Goal: Information Seeking & Learning: Learn about a topic

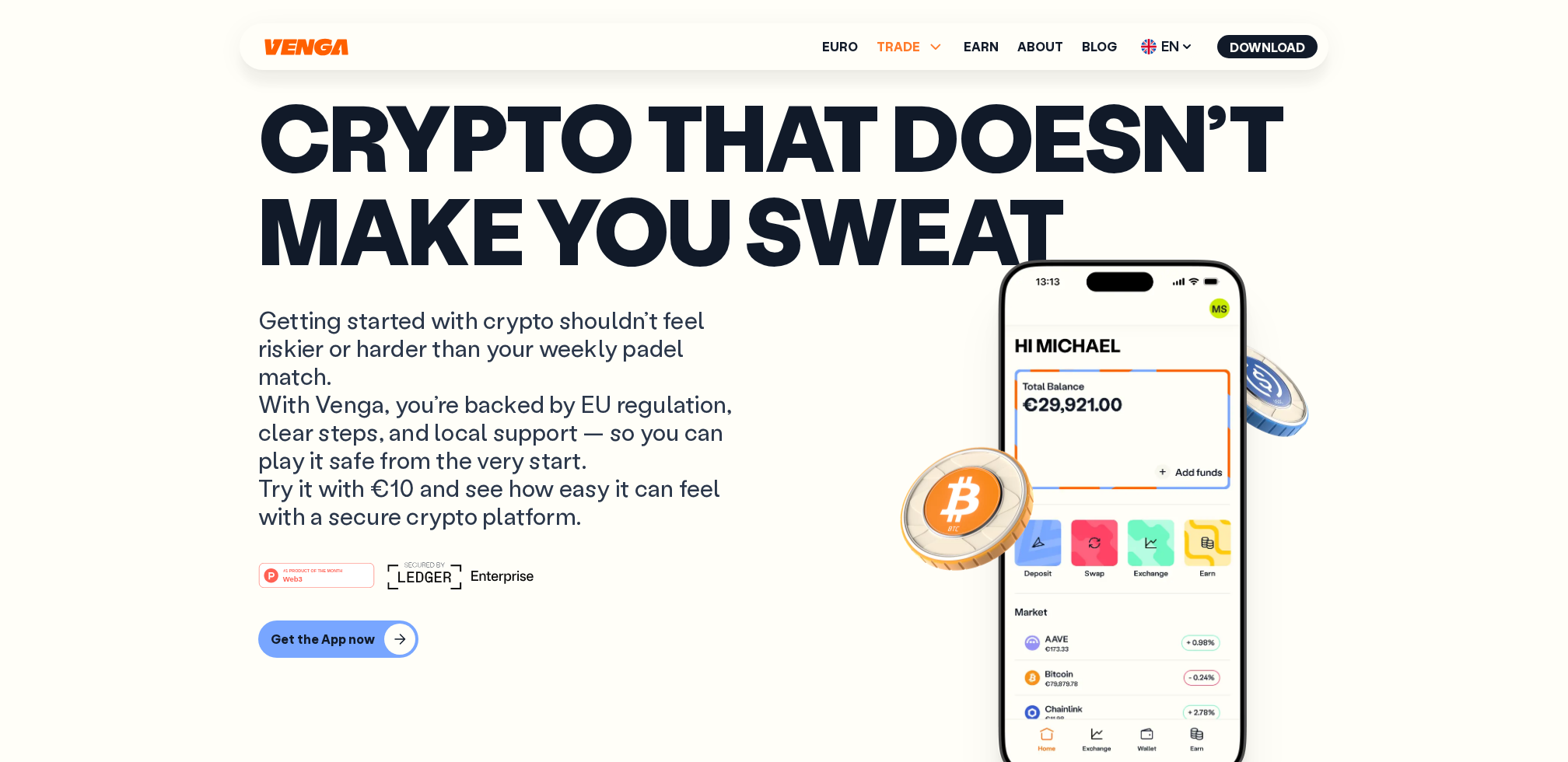
click at [929, 45] on span "TRADE" at bounding box center [911, 47] width 69 height 19
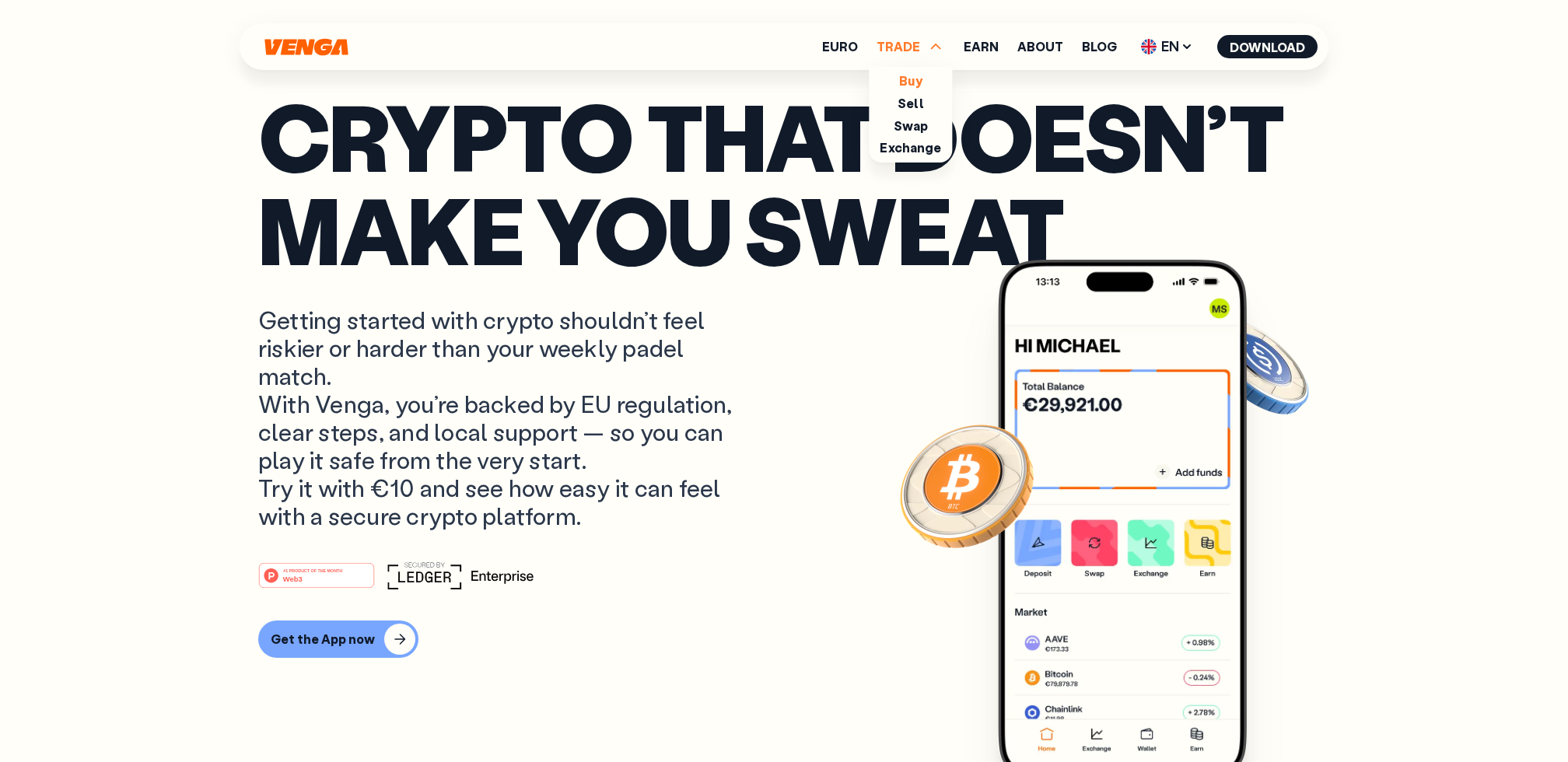
click at [921, 82] on link "Buy" at bounding box center [910, 80] width 23 height 17
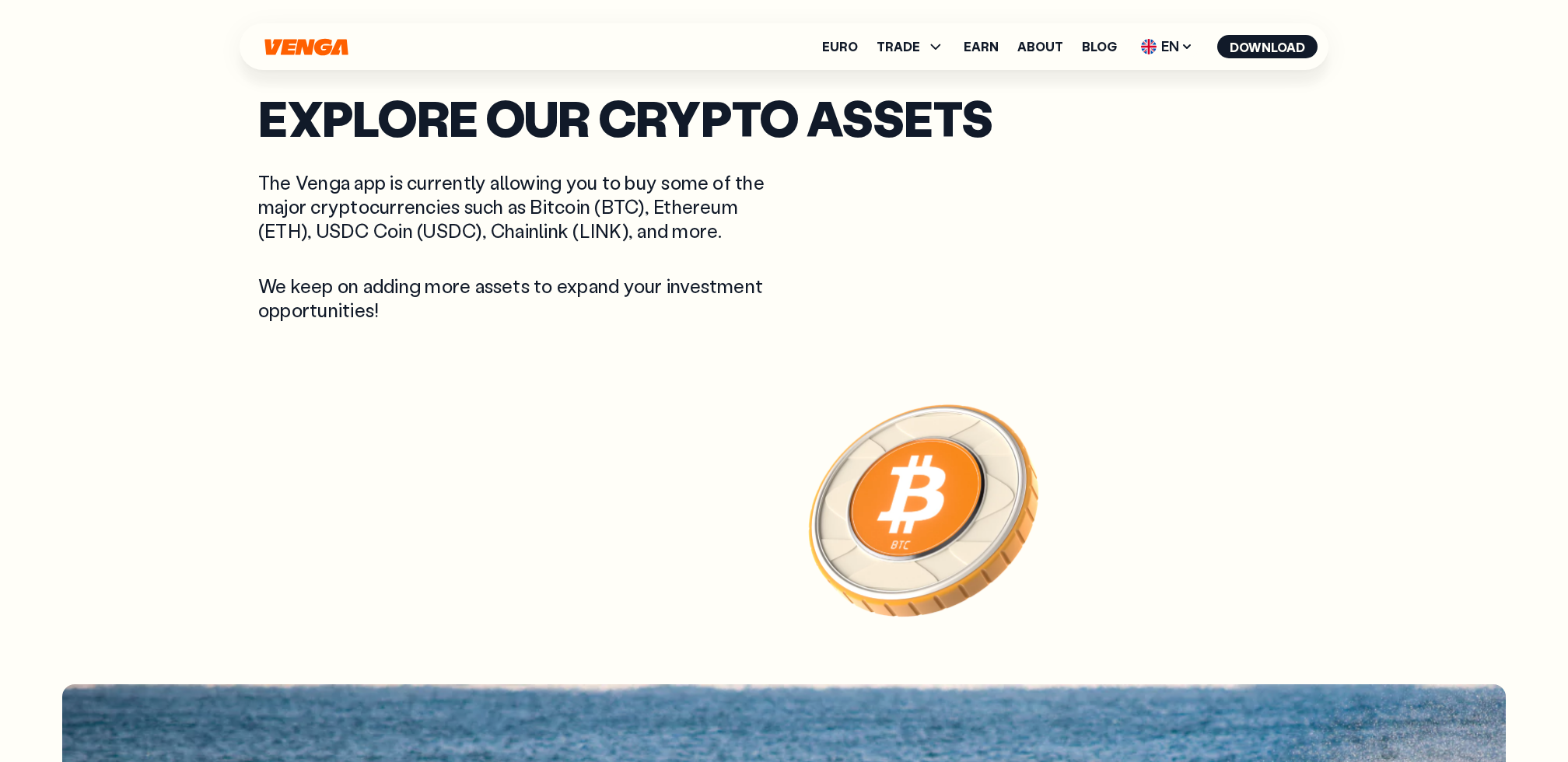
scroll to position [3105, 0]
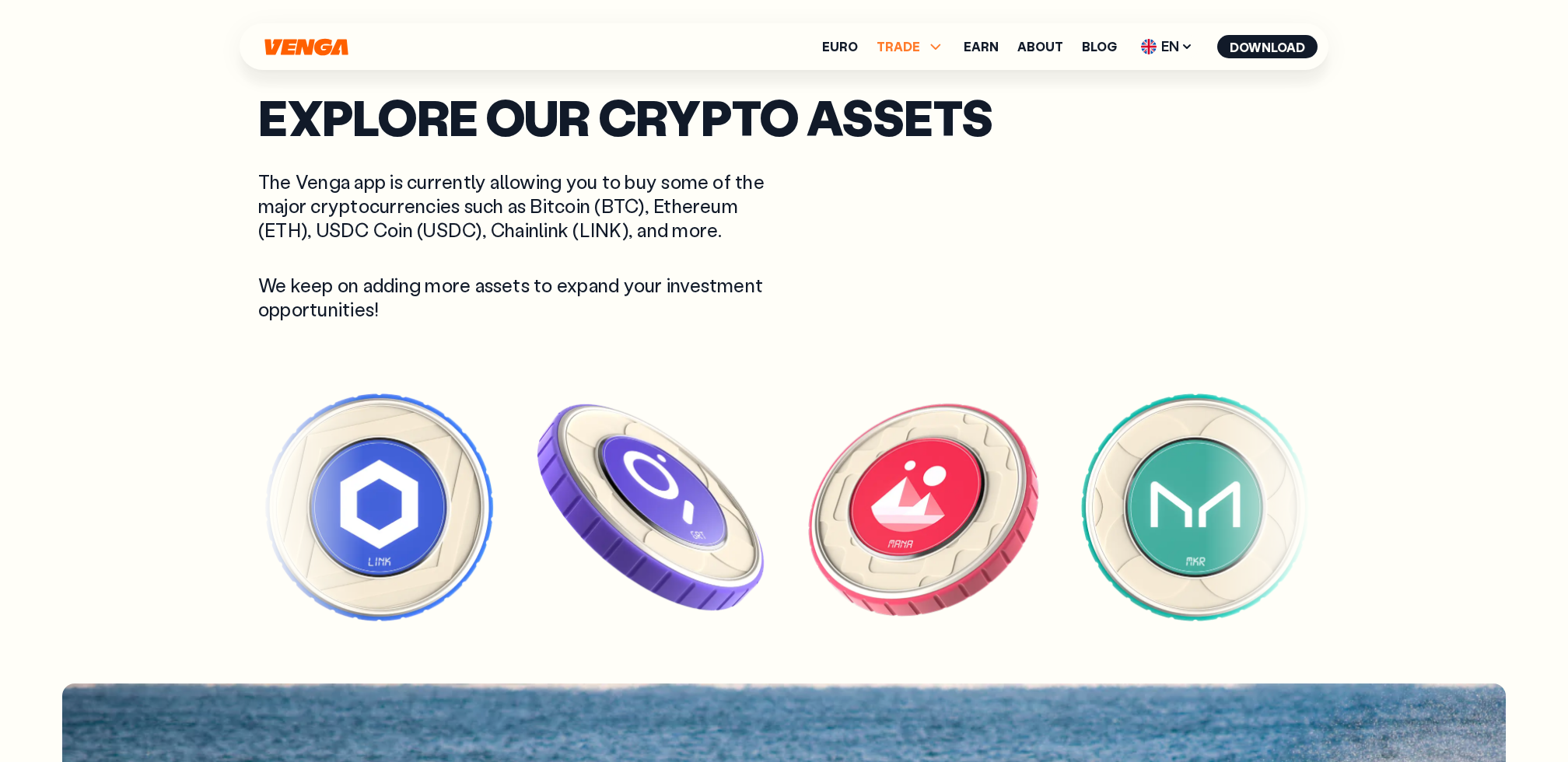
click at [915, 45] on span "TRADE" at bounding box center [898, 47] width 43 height 13
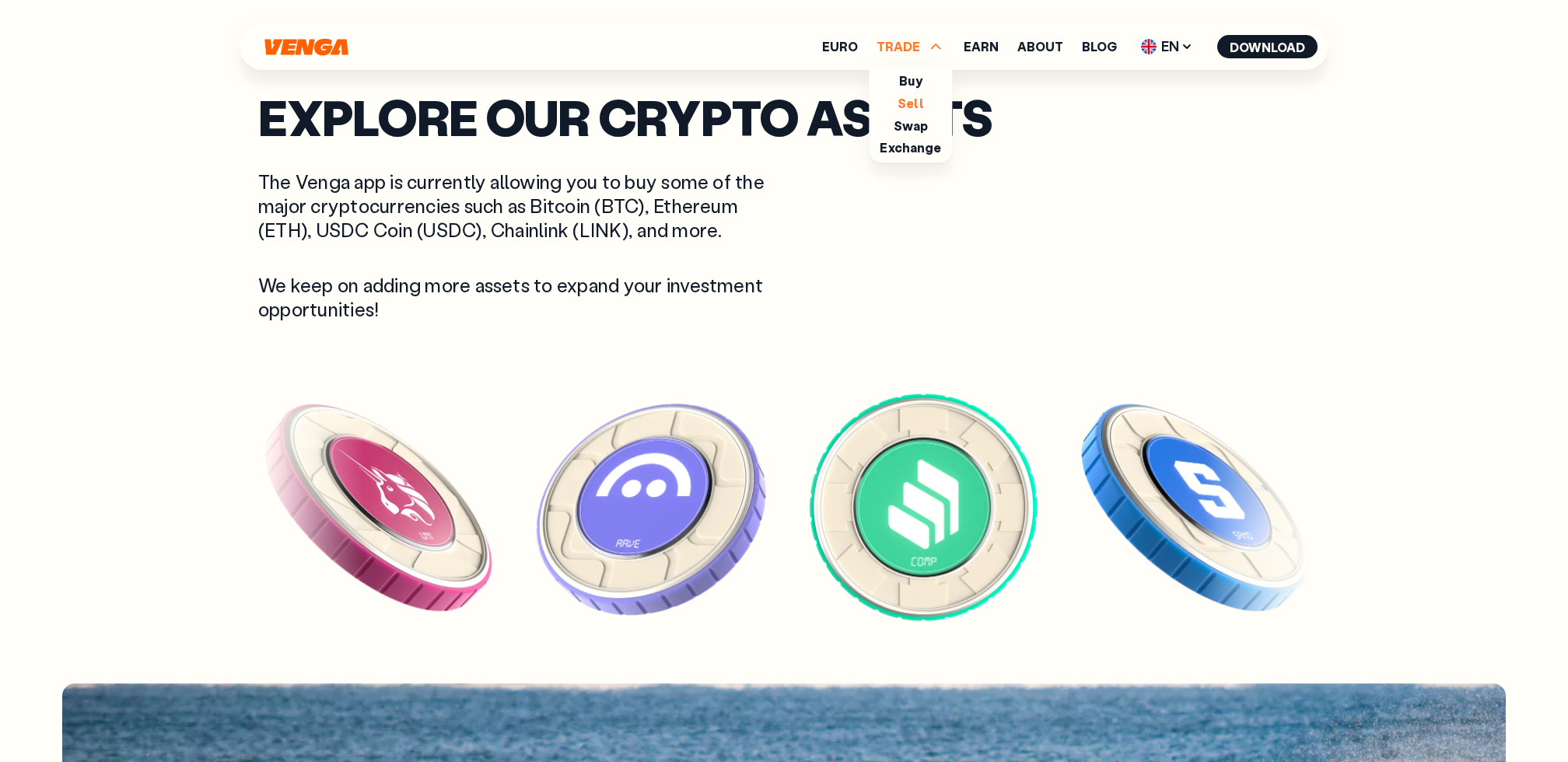
click at [915, 99] on link "Sell" at bounding box center [911, 103] width 27 height 17
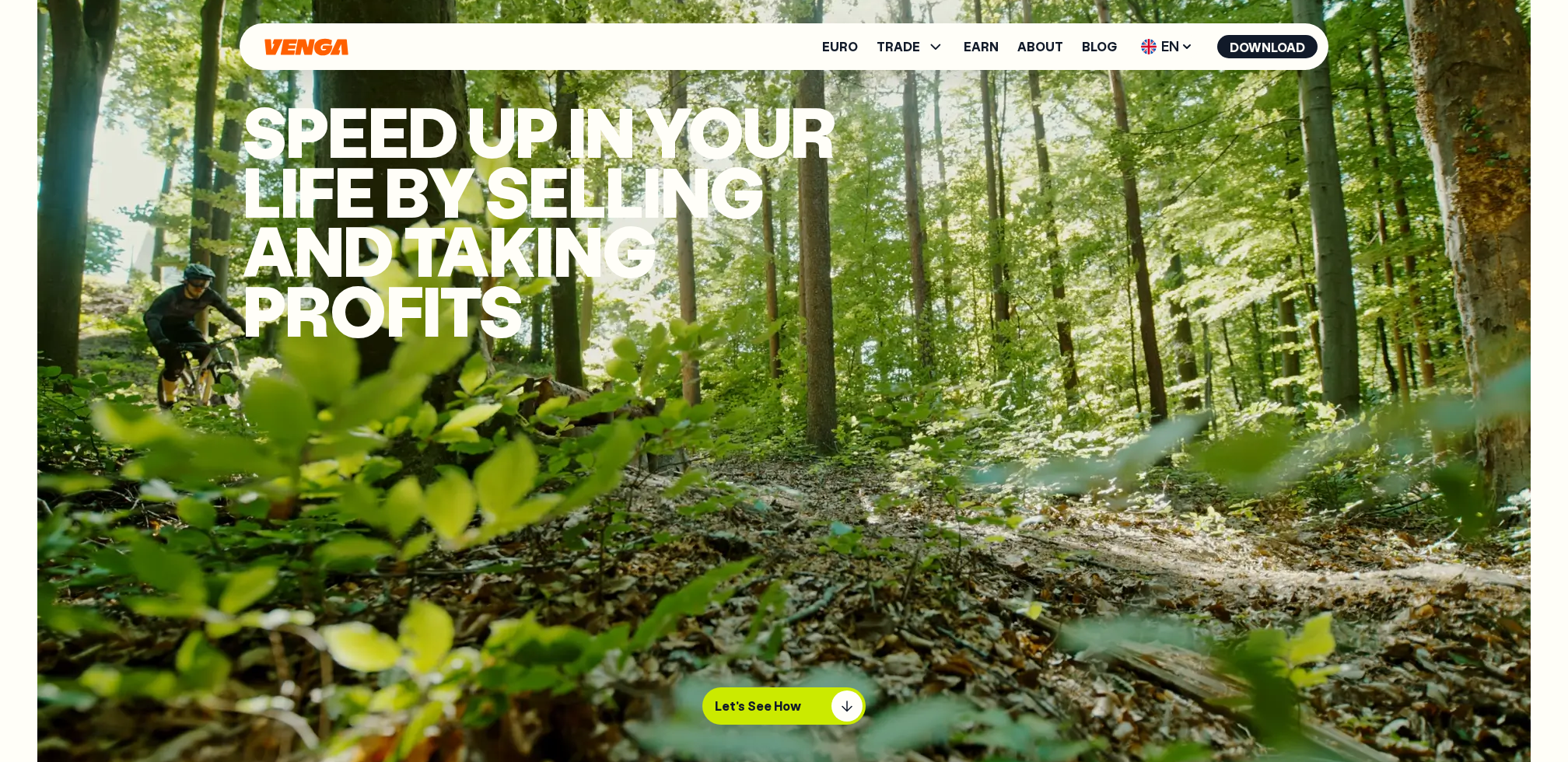
click at [924, 58] on ul "Euro TRADE Buy Sell Swap Exchange Earn About Blog EN English - EN Español - ES …" at bounding box center [1070, 47] width 496 height 25
click at [915, 50] on span "TRADE" at bounding box center [898, 47] width 43 height 13
click at [927, 148] on link "Exchange" at bounding box center [911, 147] width 62 height 17
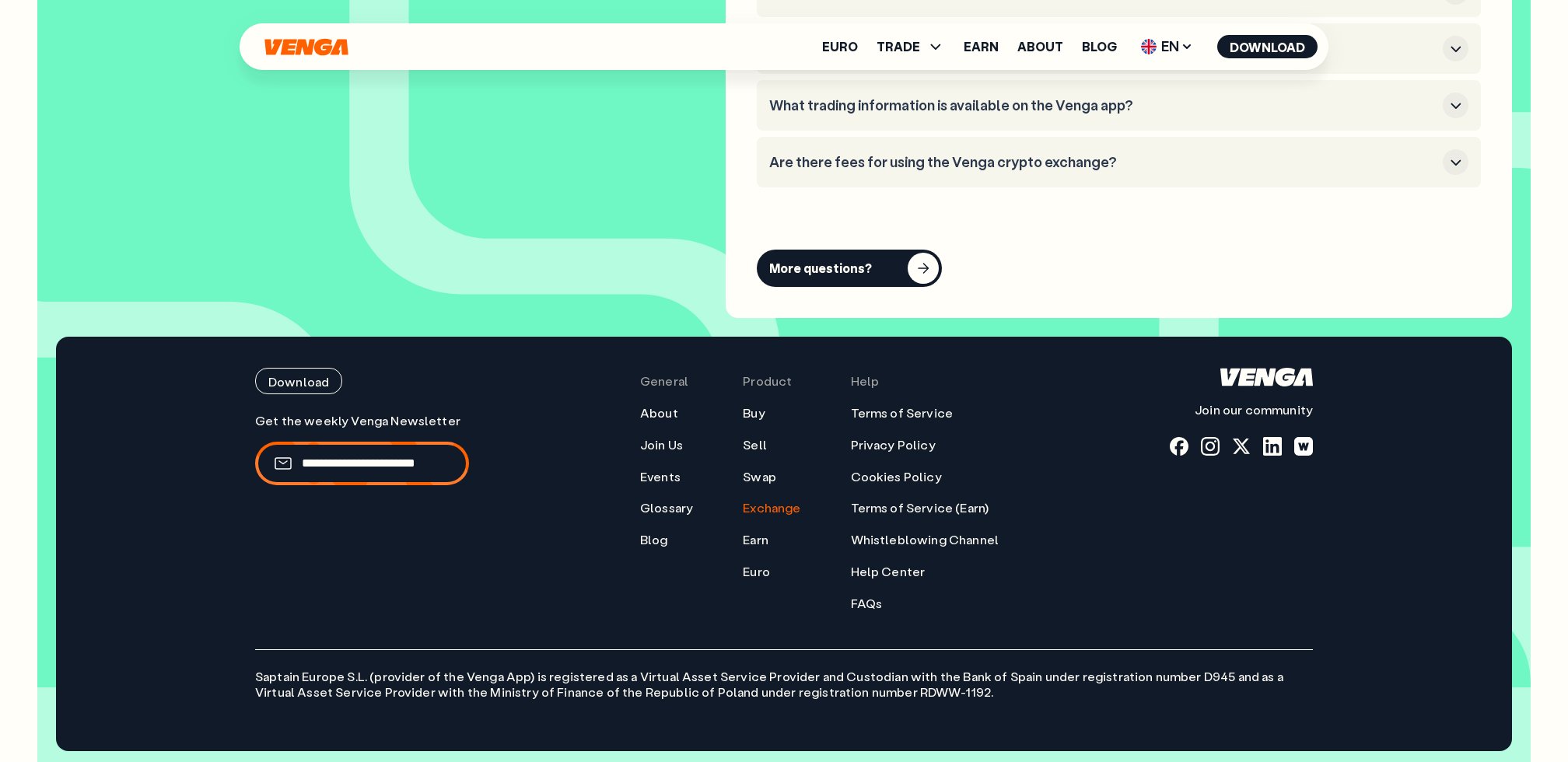
scroll to position [5630, 0]
